Goal: Information Seeking & Learning: Check status

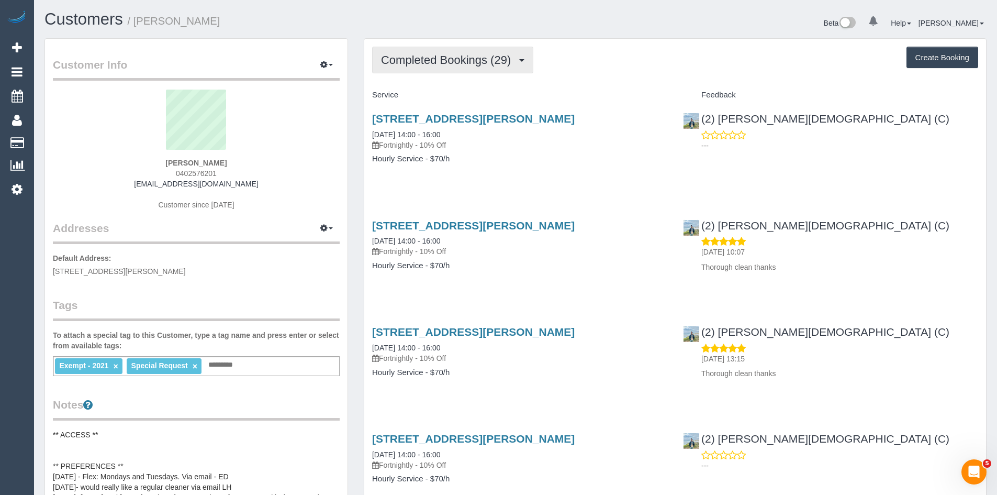
scroll to position [2839, 997]
click at [450, 63] on span "Completed Bookings (29)" at bounding box center [448, 59] width 135 height 13
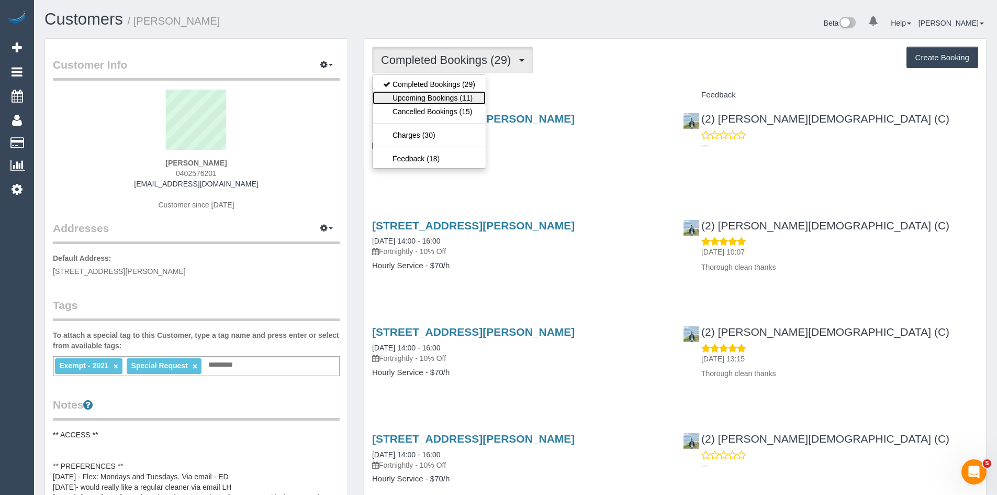
click at [418, 96] on link "Upcoming Bookings (11)" at bounding box center [429, 98] width 113 height 14
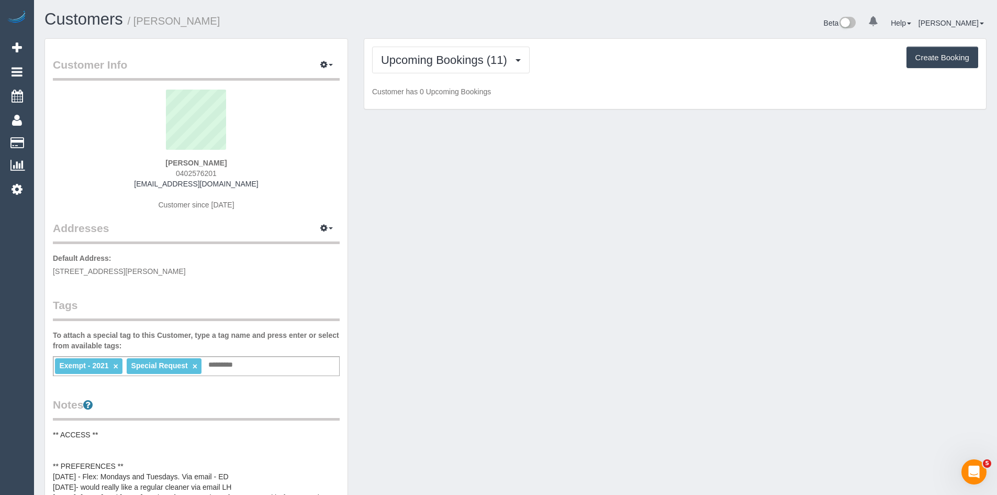
scroll to position [977, 997]
click at [454, 42] on div "Upcoming Bookings (11) Completed Bookings (29) Upcoming Bookings (11) Cancelled…" at bounding box center [675, 74] width 622 height 71
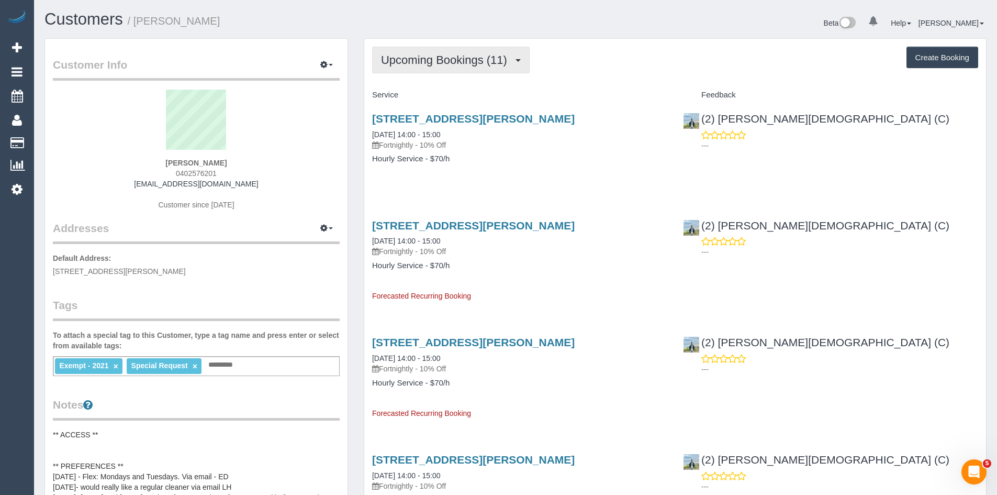
click at [453, 58] on span "Upcoming Bookings (11)" at bounding box center [446, 59] width 131 height 13
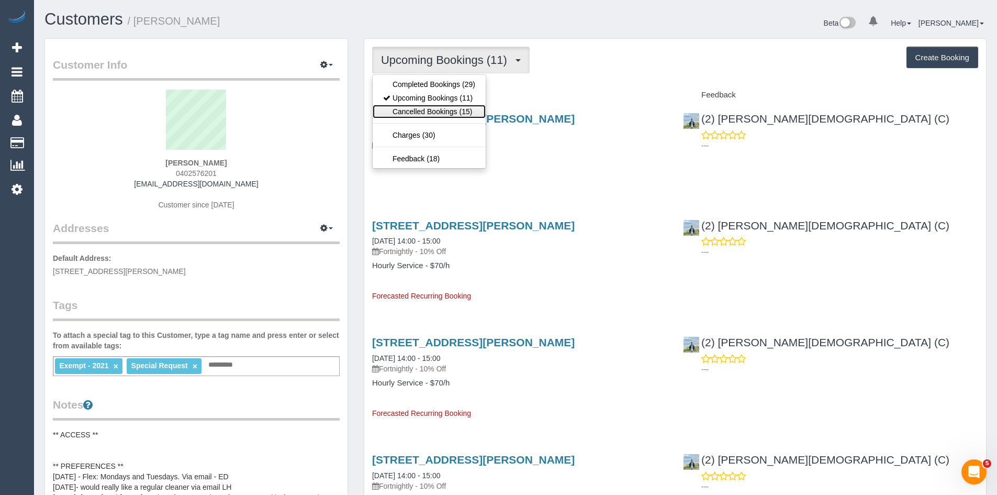
click at [424, 110] on link "Cancelled Bookings (15)" at bounding box center [429, 112] width 113 height 14
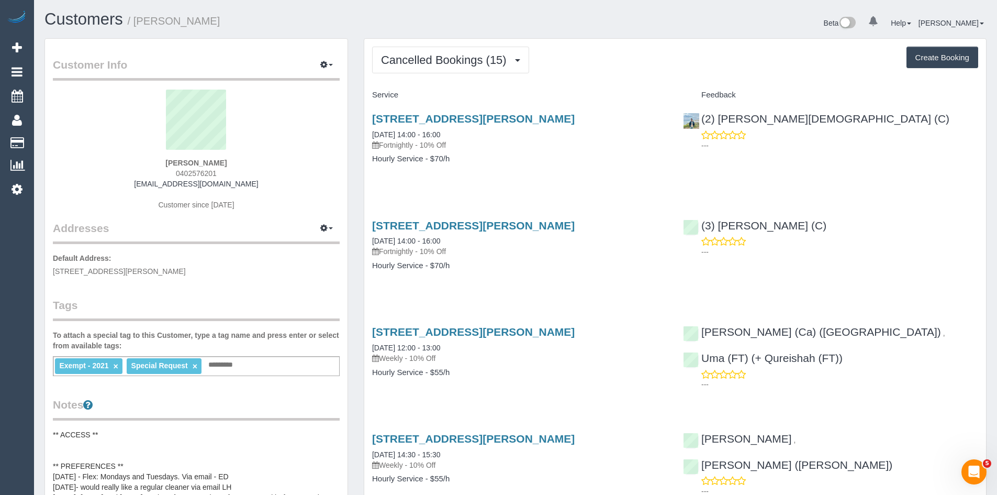
scroll to position [1788, 997]
click at [421, 117] on link "38 Rowe Street, Fitzroy Nth, VIC 3068" at bounding box center [473, 119] width 203 height 12
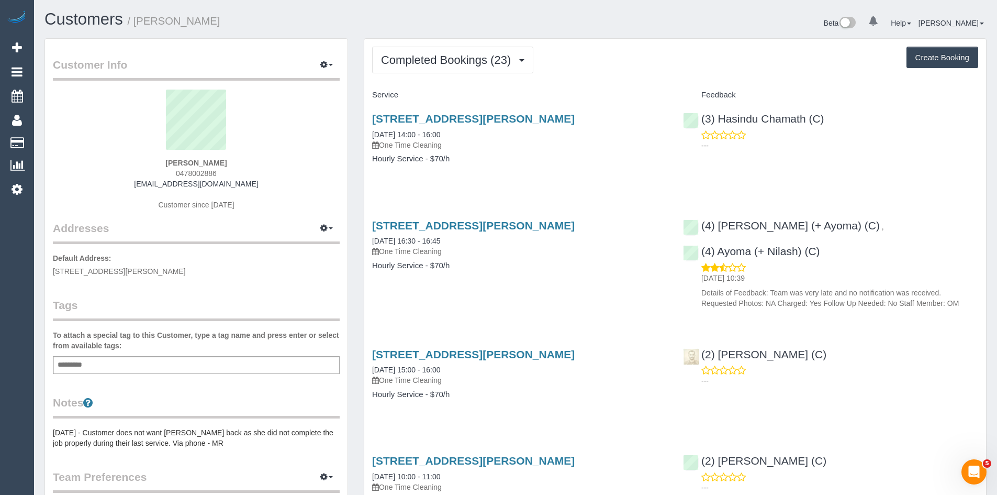
scroll to position [2611, 997]
click at [453, 57] on span "Completed Bookings (23)" at bounding box center [448, 59] width 135 height 13
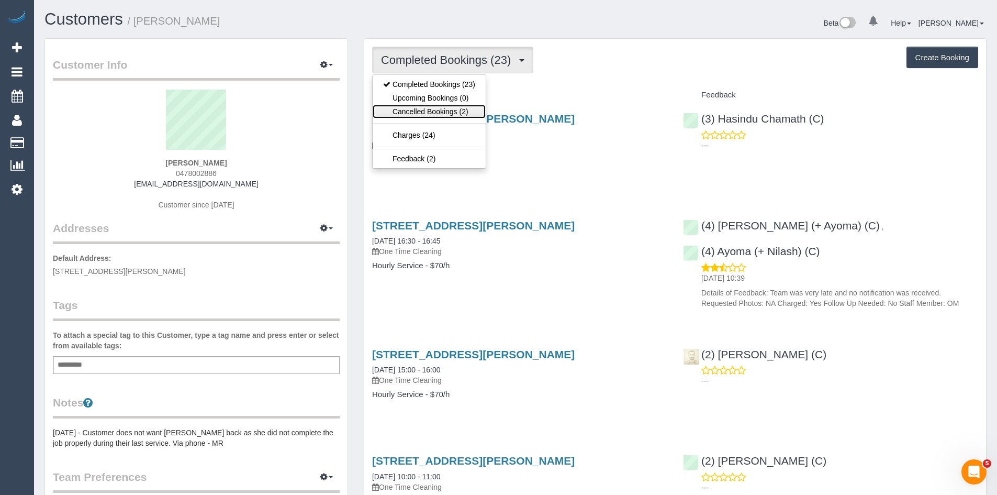
click at [438, 116] on link "Cancelled Bookings (2)" at bounding box center [429, 112] width 113 height 14
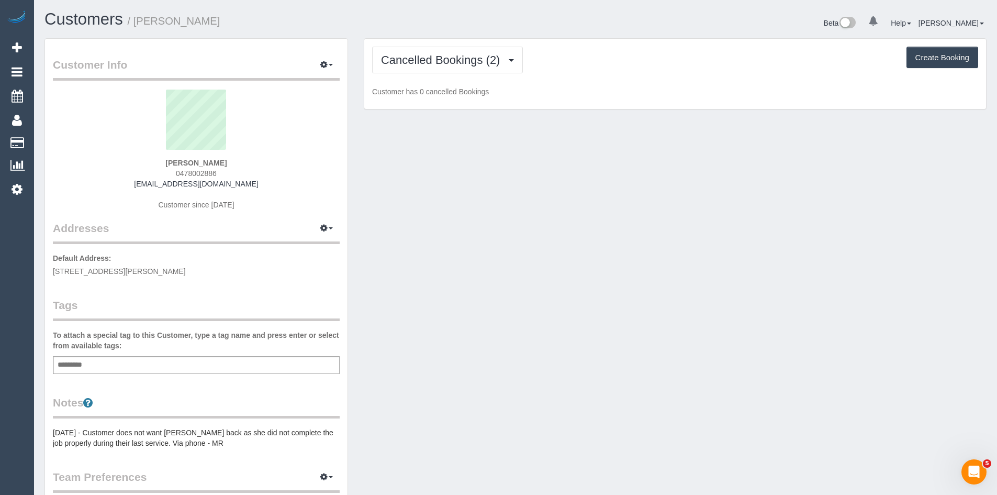
scroll to position [51553, 51357]
